Goal: Task Accomplishment & Management: Use online tool/utility

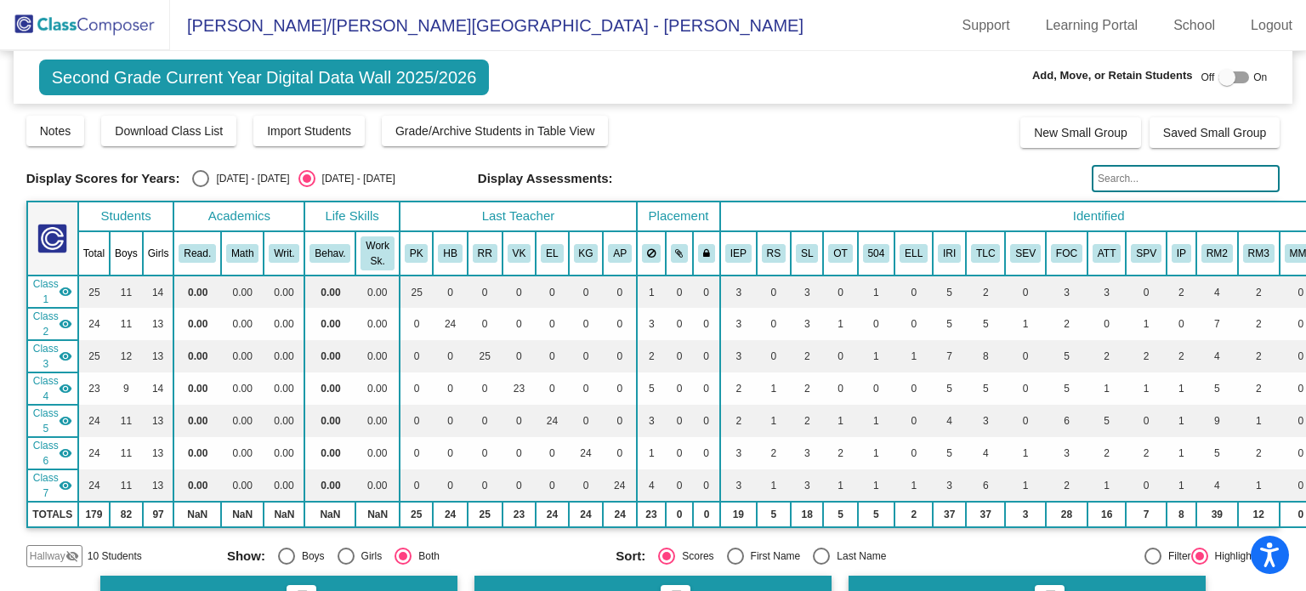
scroll to position [1129, 0]
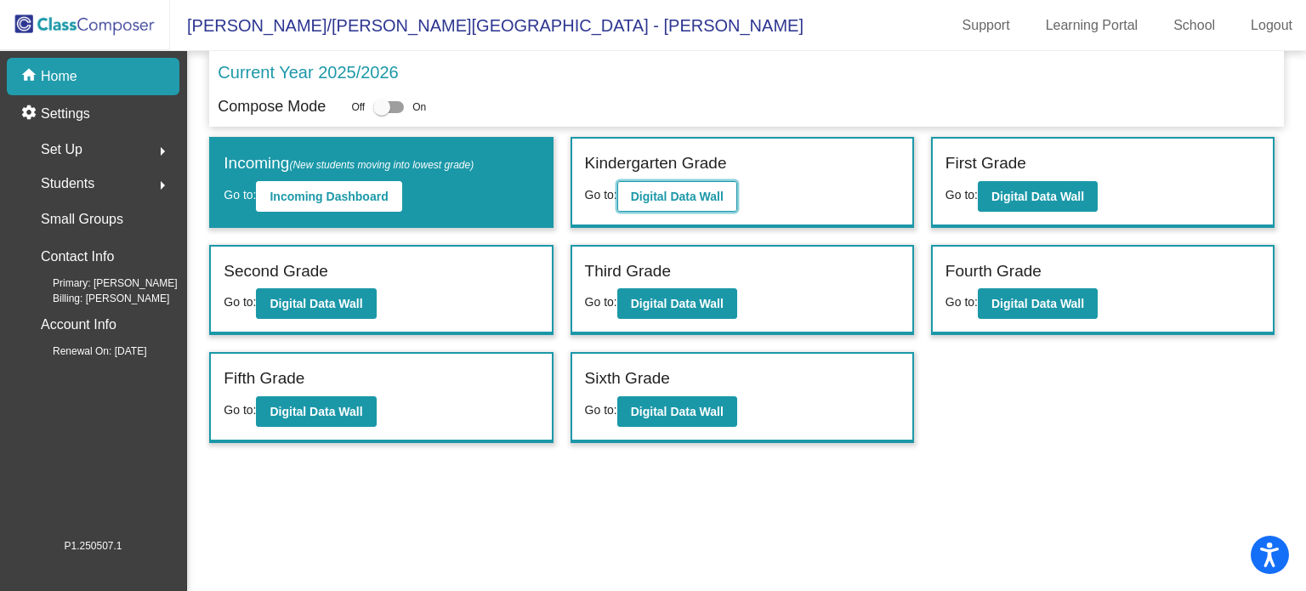
click at [680, 194] on b "Digital Data Wall" at bounding box center [677, 197] width 93 height 14
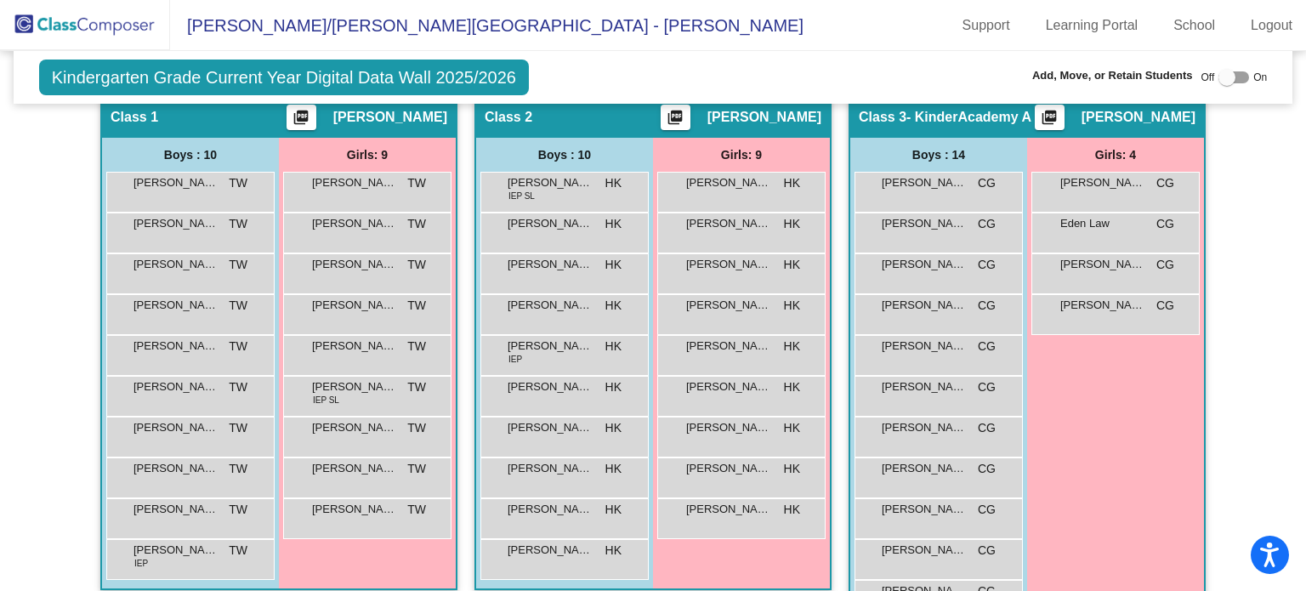
scroll to position [509, 0]
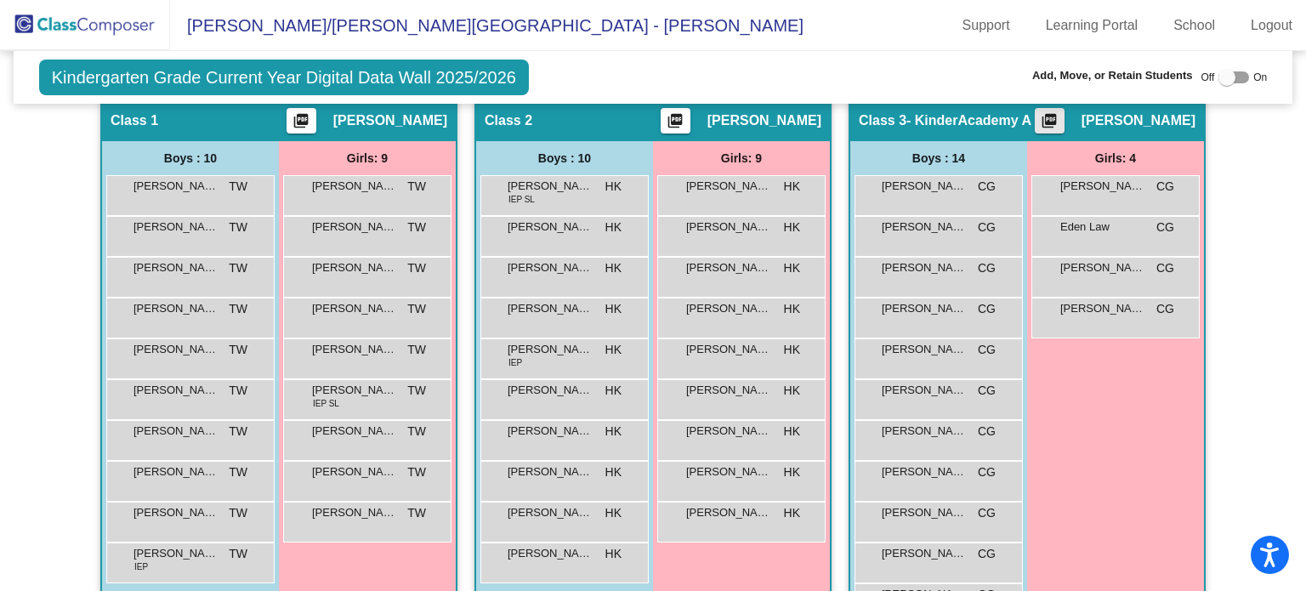
click at [1055, 114] on mat-icon "picture_as_pdf" at bounding box center [1049, 124] width 20 height 24
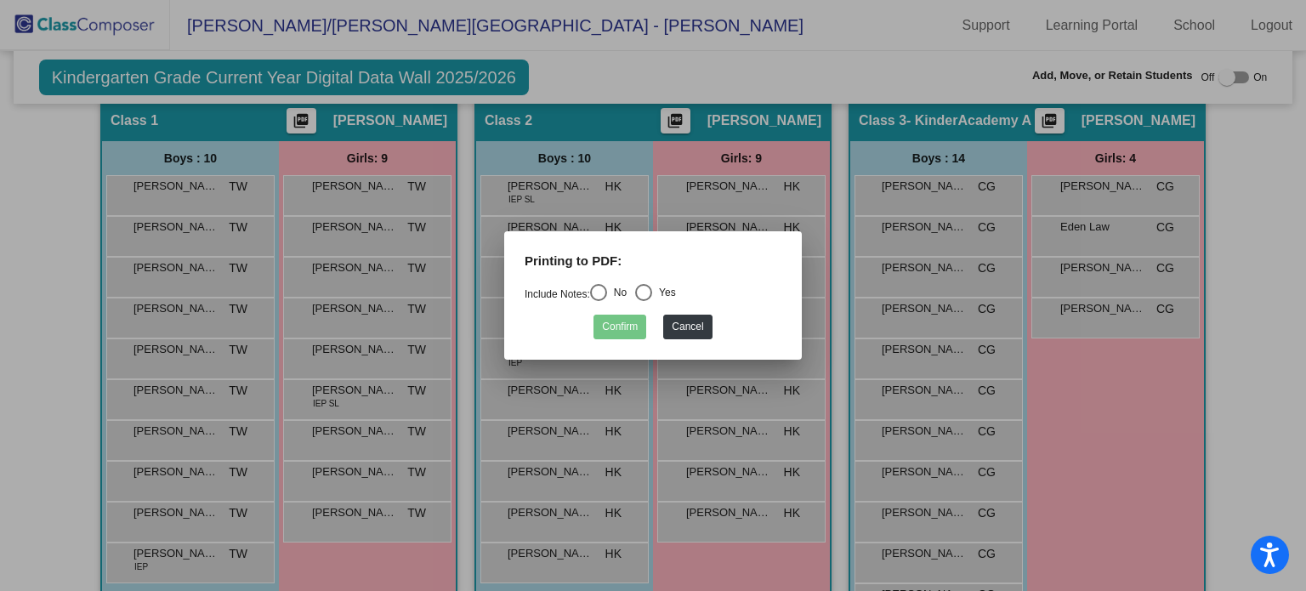
click at [599, 291] on div "Select an option" at bounding box center [598, 292] width 17 height 17
click at [598, 301] on input "No" at bounding box center [598, 301] width 1 height 1
radio input "true"
click at [620, 327] on button "Confirm" at bounding box center [619, 326] width 53 height 25
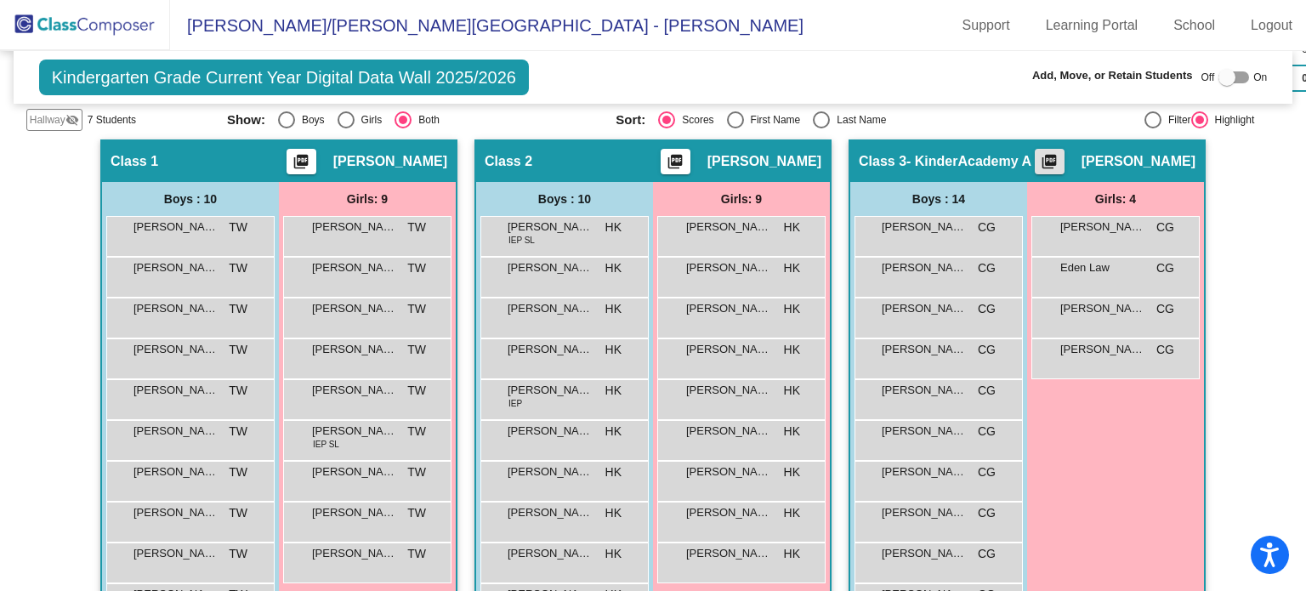
scroll to position [459, 0]
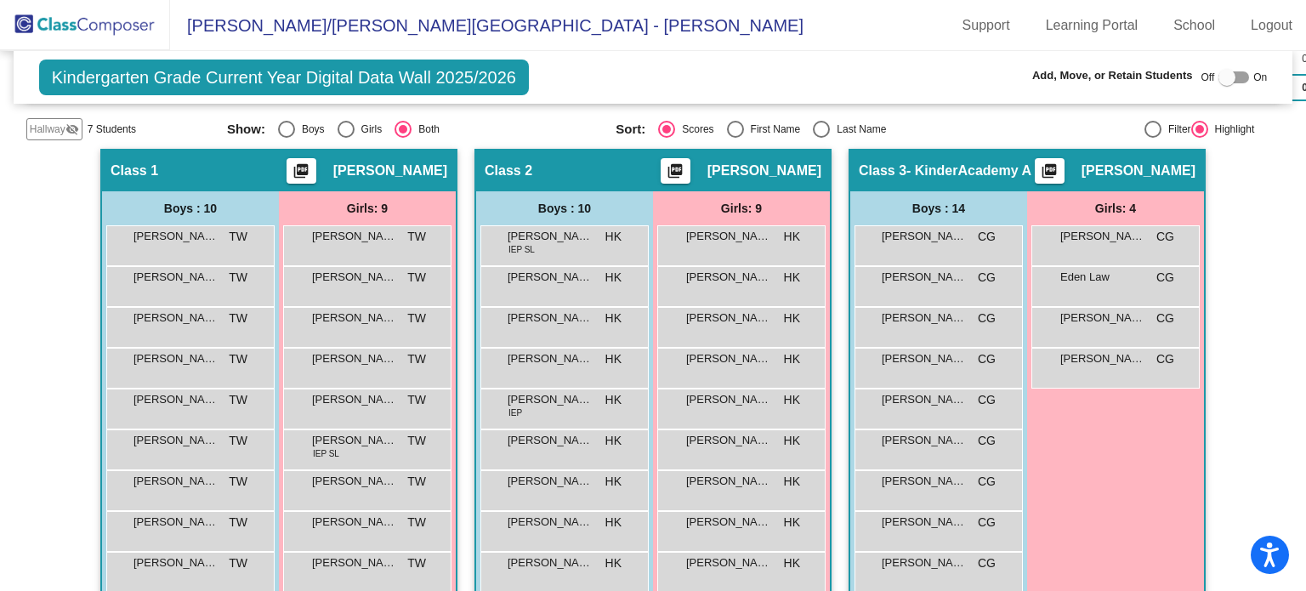
click at [1005, 162] on span "- KinderAcademy A" at bounding box center [968, 170] width 125 height 17
drag, startPoint x: 1135, startPoint y: 173, endPoint x: 1138, endPoint y: 159, distance: 14.0
click at [1138, 162] on span "[PERSON_NAME]" at bounding box center [1138, 170] width 114 height 17
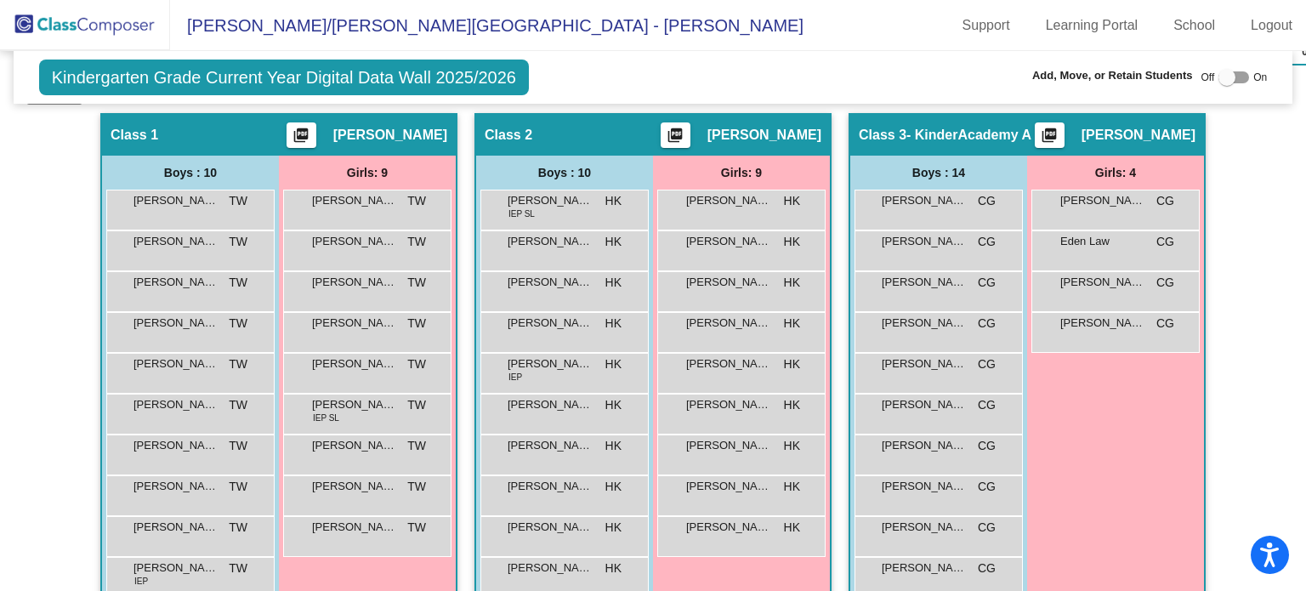
scroll to position [489, 0]
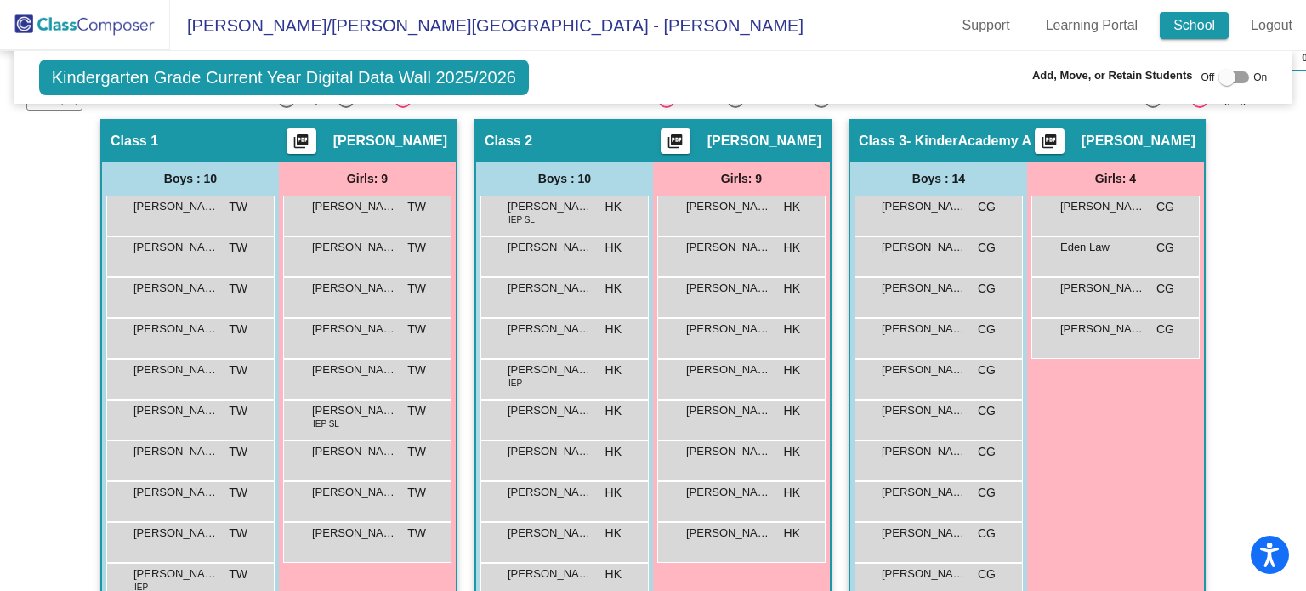
click at [1208, 23] on link "School" at bounding box center [1193, 25] width 69 height 27
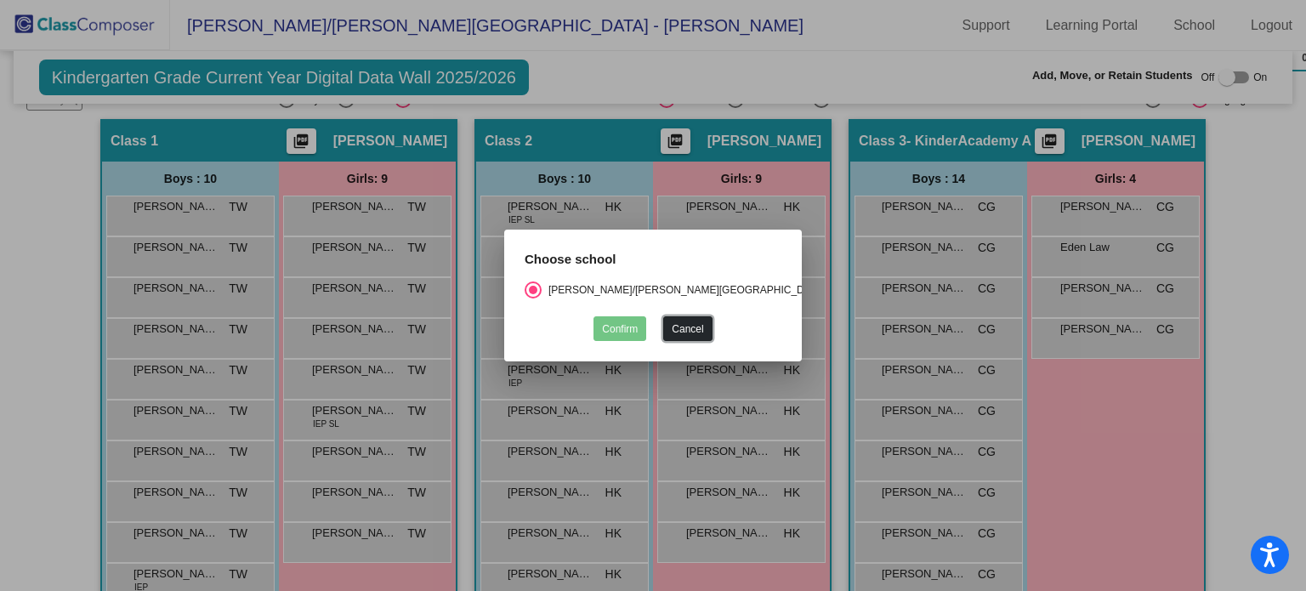
click at [697, 324] on button "Cancel" at bounding box center [687, 328] width 48 height 25
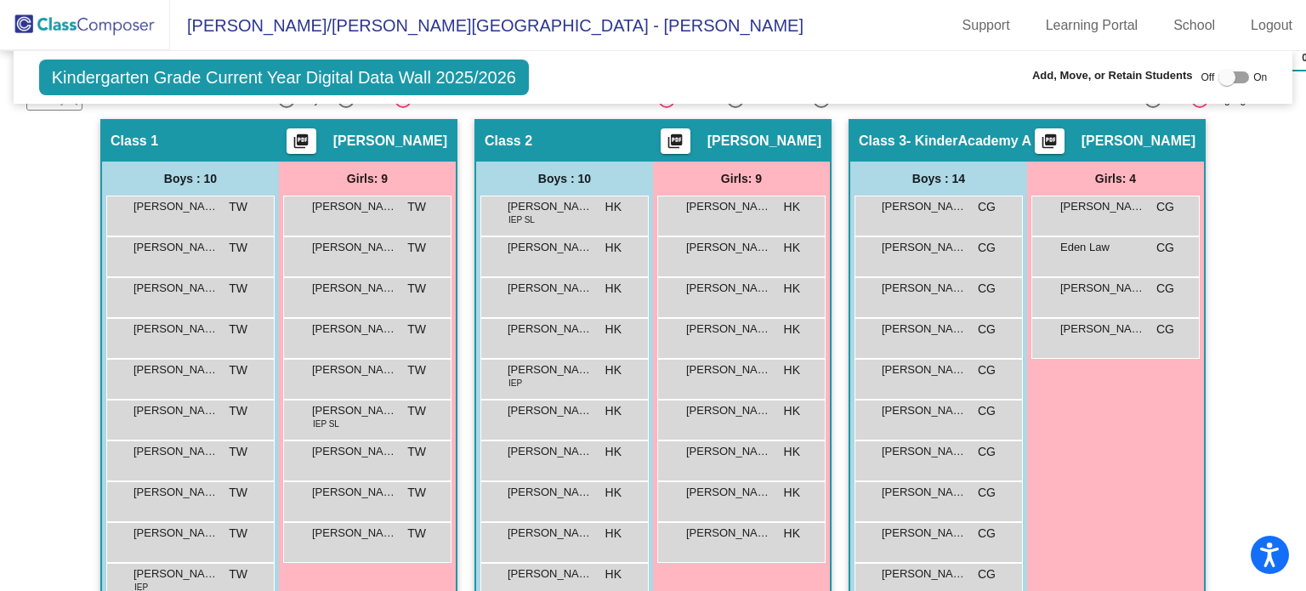
click at [0, 0] on div "Girls: 4 [PERSON_NAME] CG lock do_not_disturb_alt Eden Law CG lock do_not_distu…" at bounding box center [0, 0] width 0 height 0
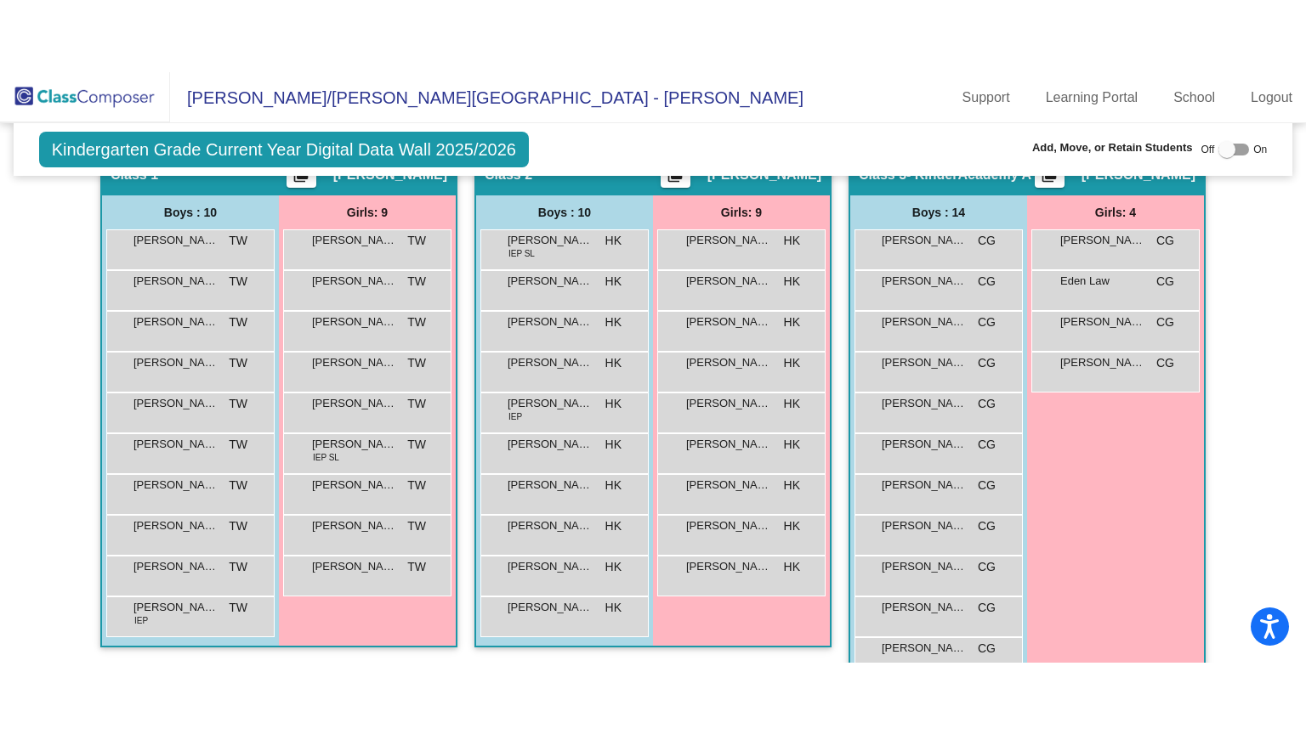
scroll to position [518, 0]
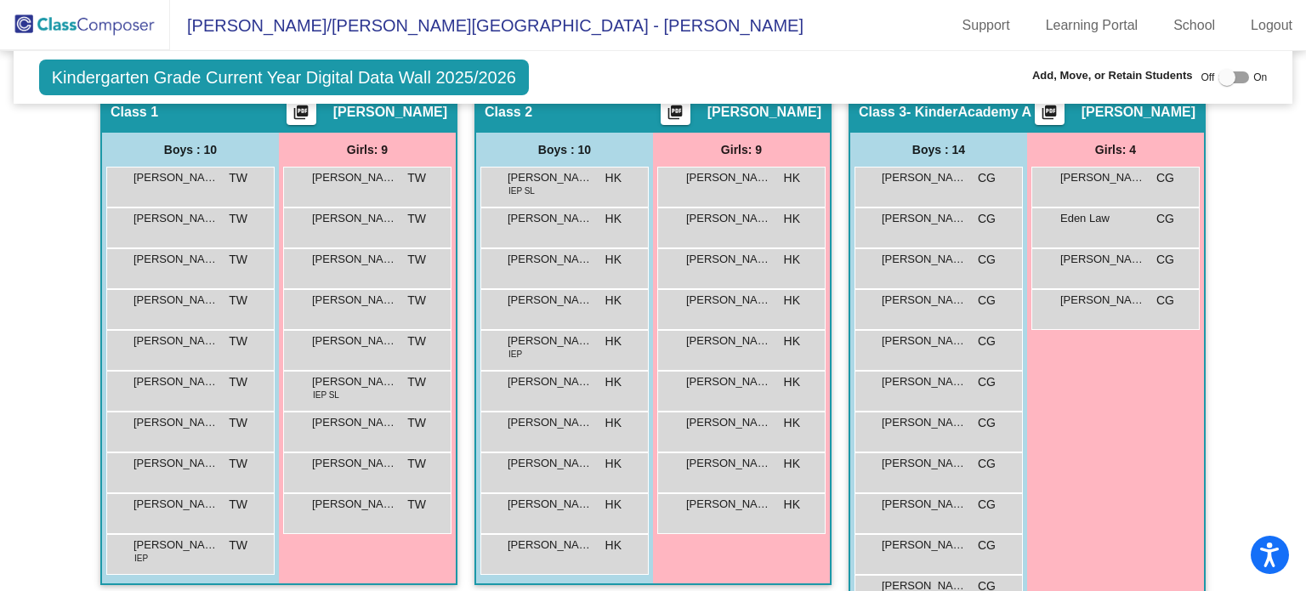
click at [932, 68] on div "Add, Move, or Retain Students Off On" at bounding box center [1082, 78] width 368 height 22
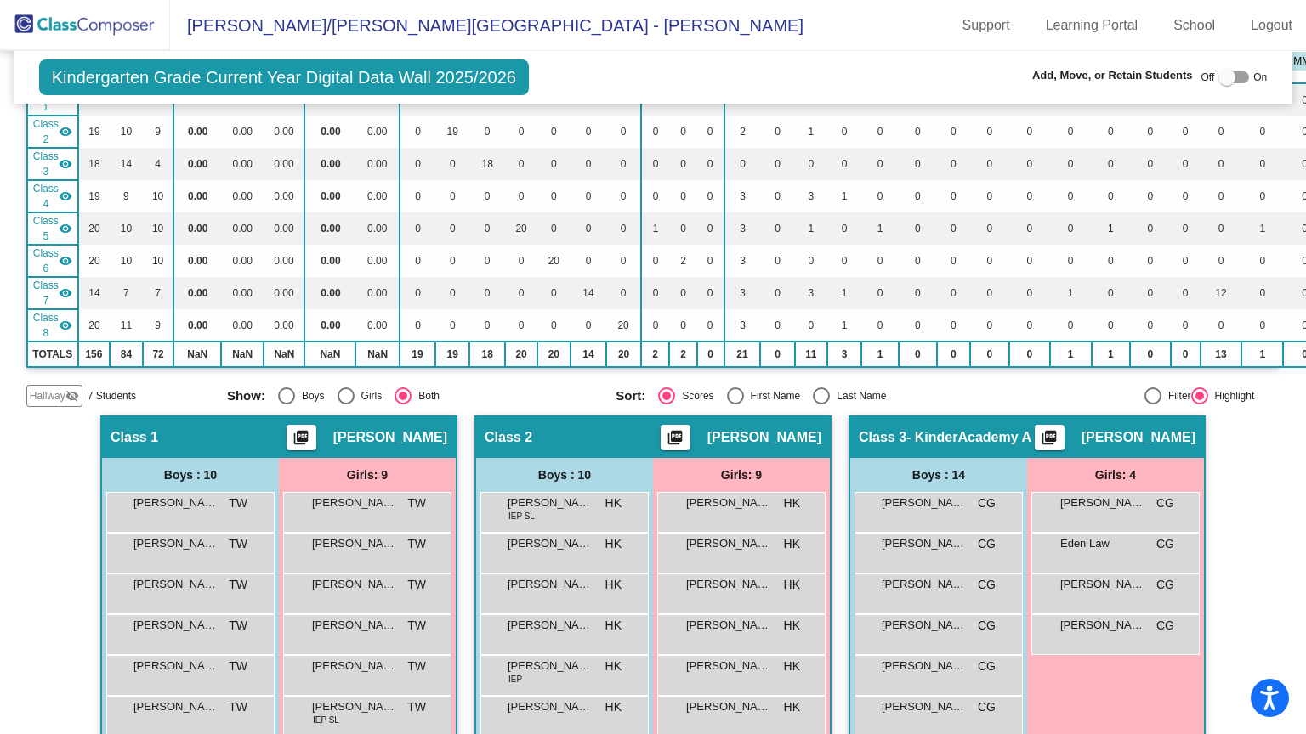
scroll to position [190, 0]
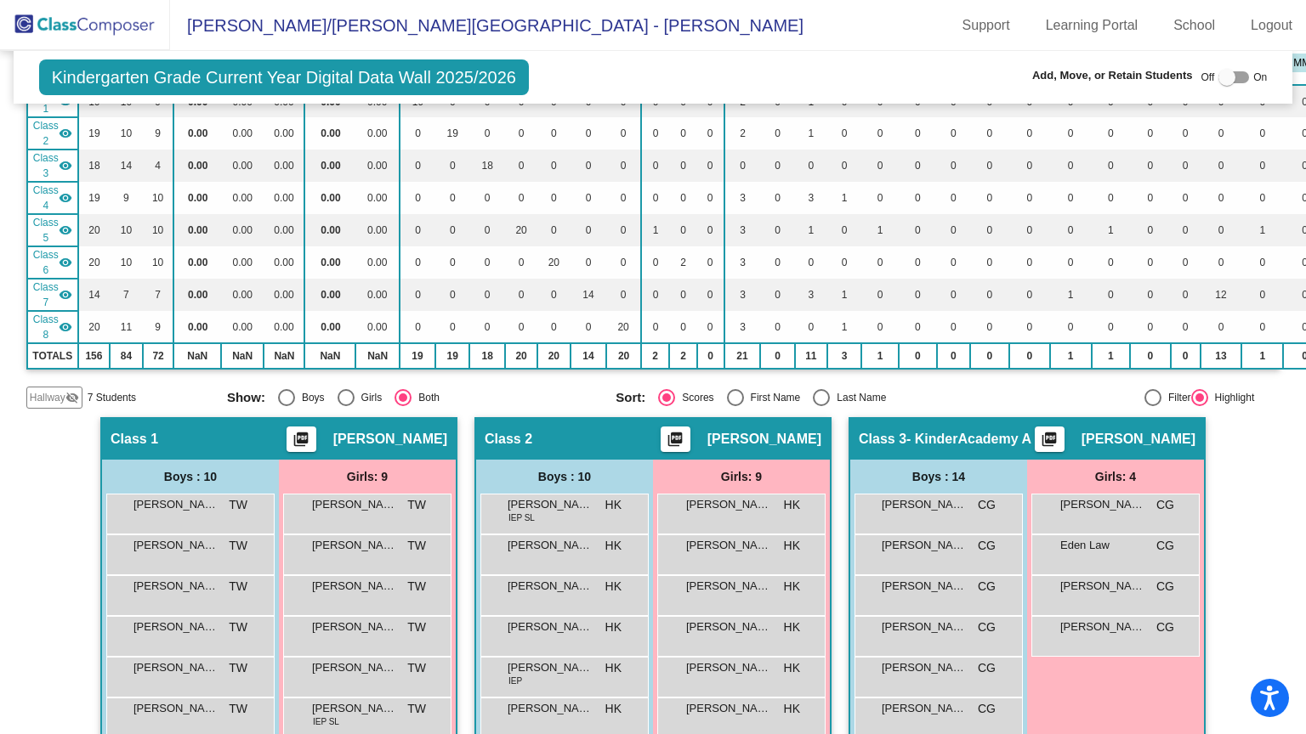
click at [61, 165] on mat-icon "visibility" at bounding box center [66, 166] width 14 height 14
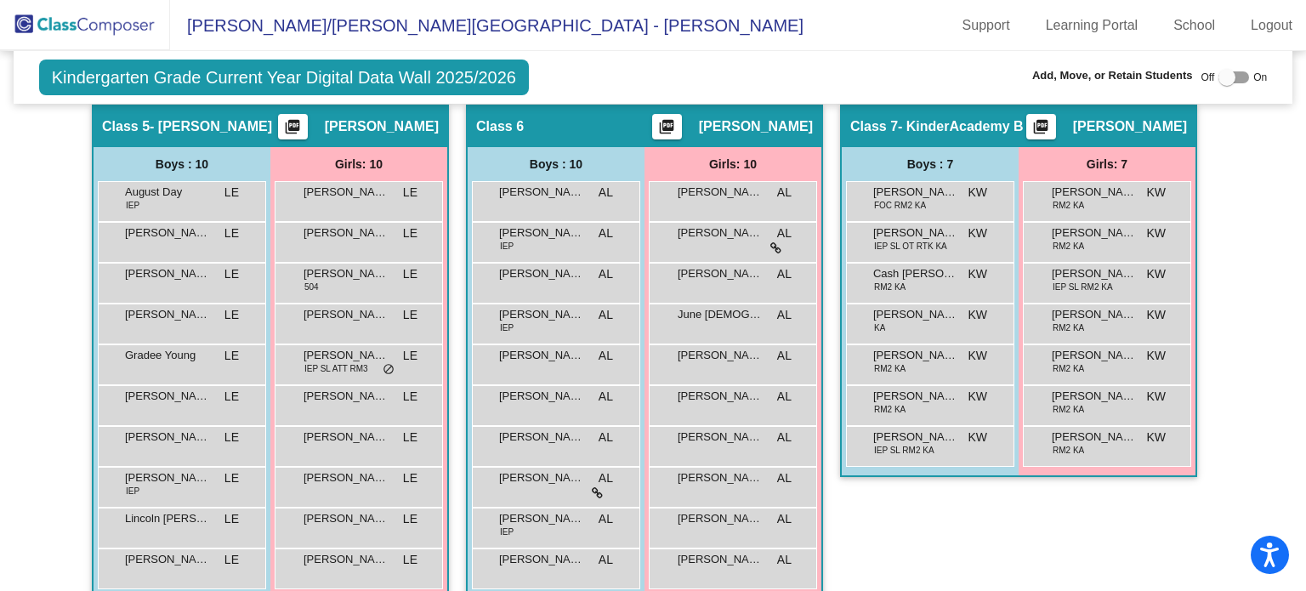
scroll to position [1021, 0]
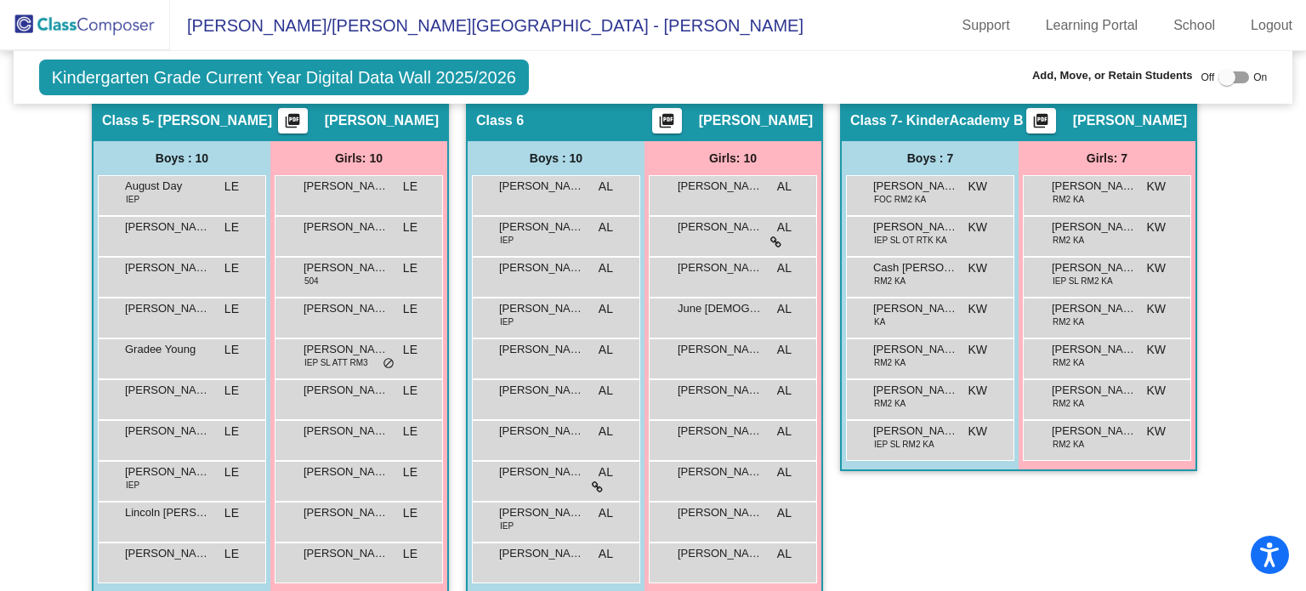
click at [62, 247] on div "Hallway - Hallway Class picture_as_pdf Add Student First Name Last Name Student…" at bounding box center [653, 375] width 1254 height 1576
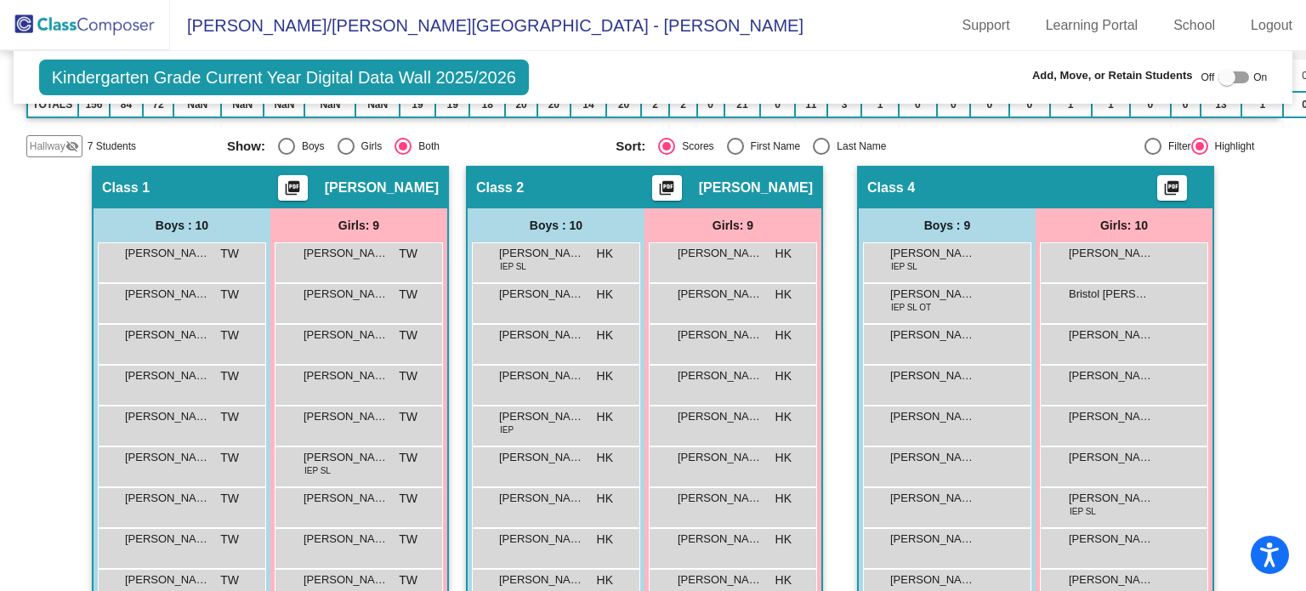
scroll to position [0, 0]
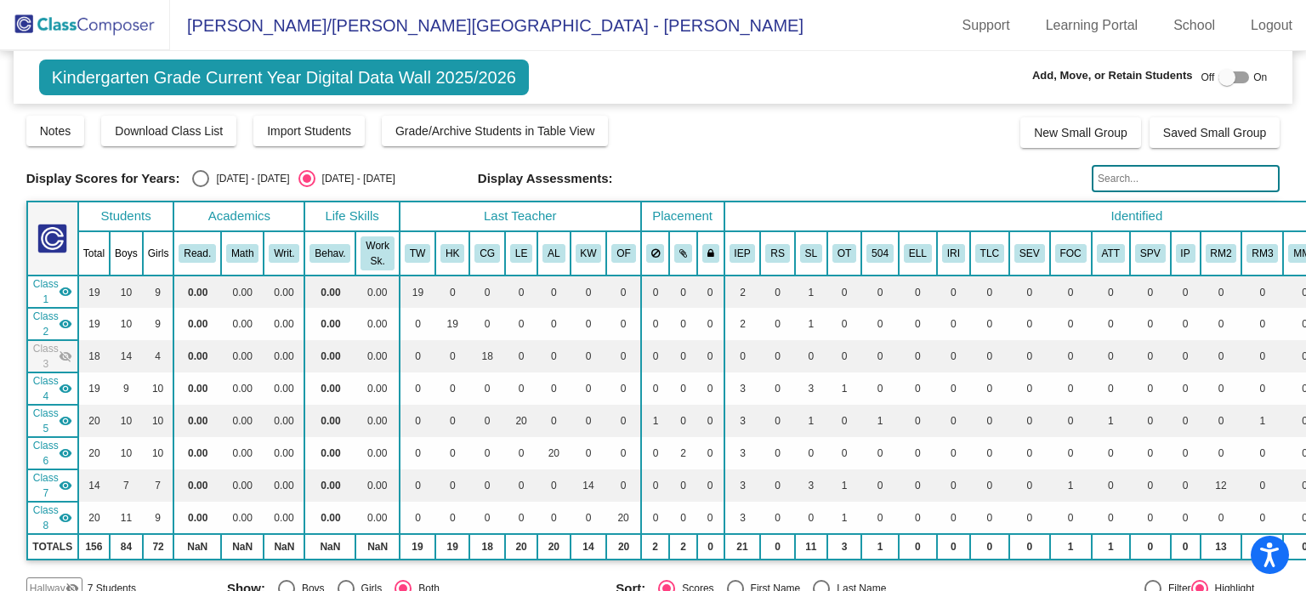
click at [68, 484] on mat-icon "visibility" at bounding box center [66, 486] width 14 height 14
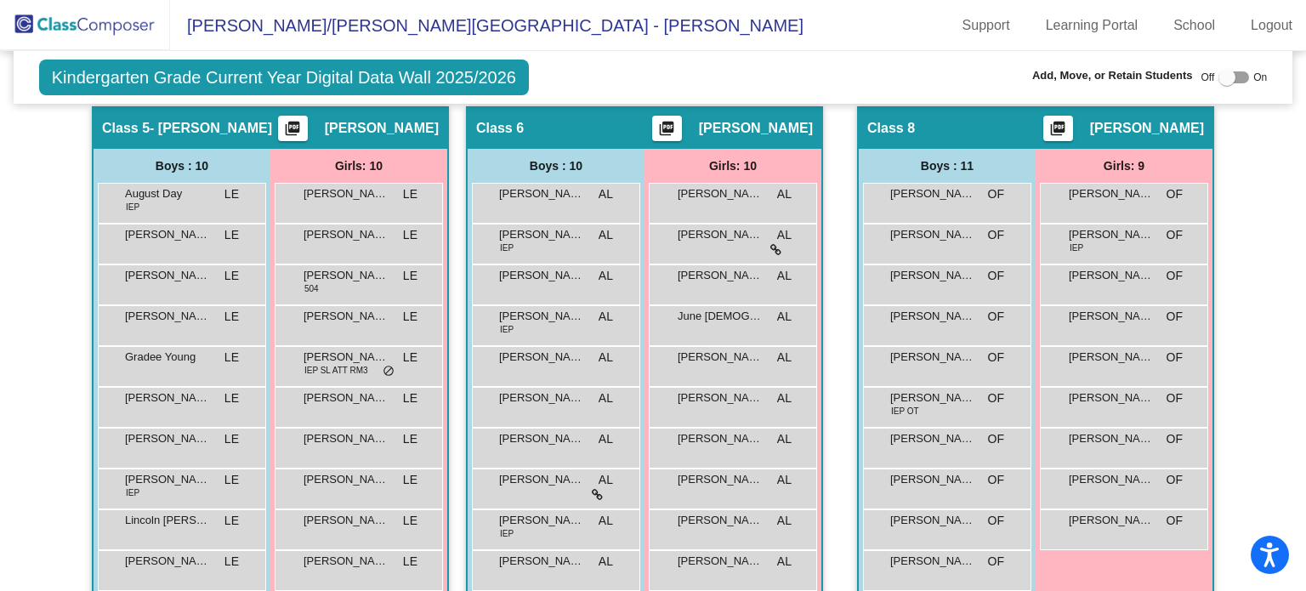
scroll to position [1015, 0]
